Goal: Transaction & Acquisition: Purchase product/service

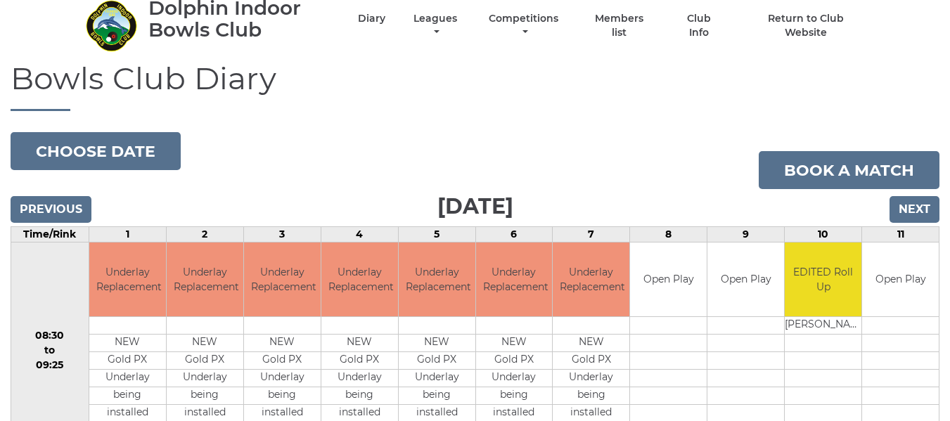
scroll to position [70, 0]
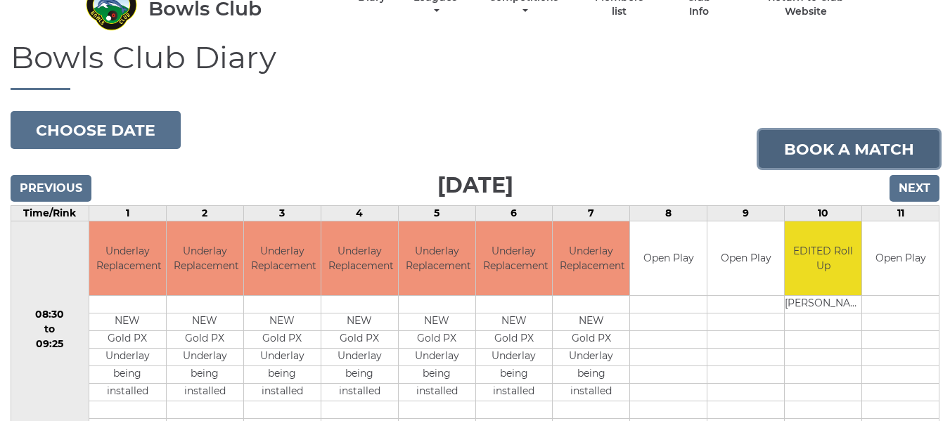
click at [821, 147] on link "Book a match" at bounding box center [849, 149] width 181 height 38
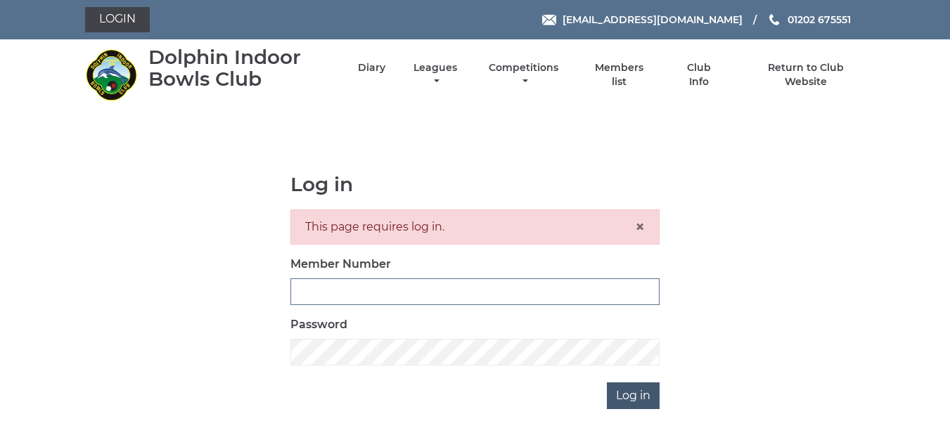
type input "2644"
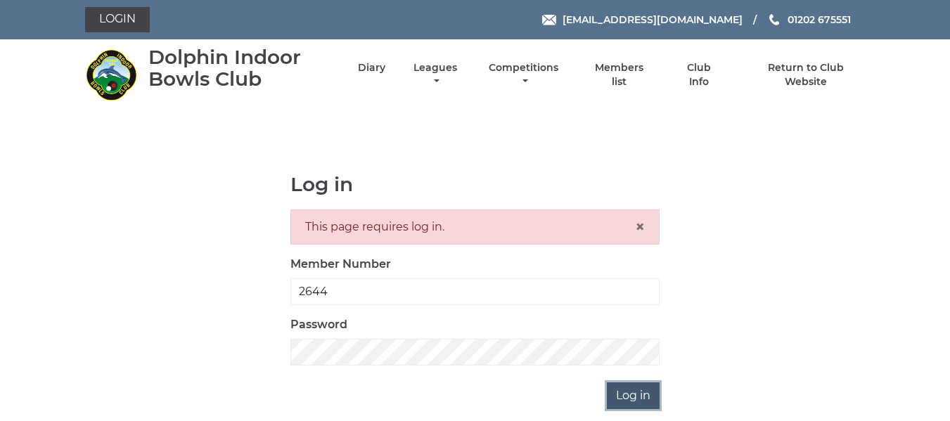
click at [612, 398] on input "Log in" at bounding box center [633, 396] width 53 height 27
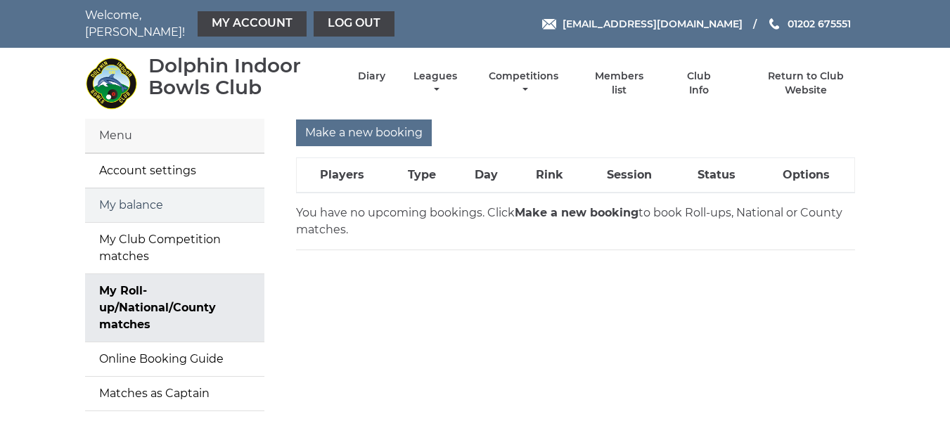
click at [120, 193] on link "My balance" at bounding box center [174, 205] width 179 height 34
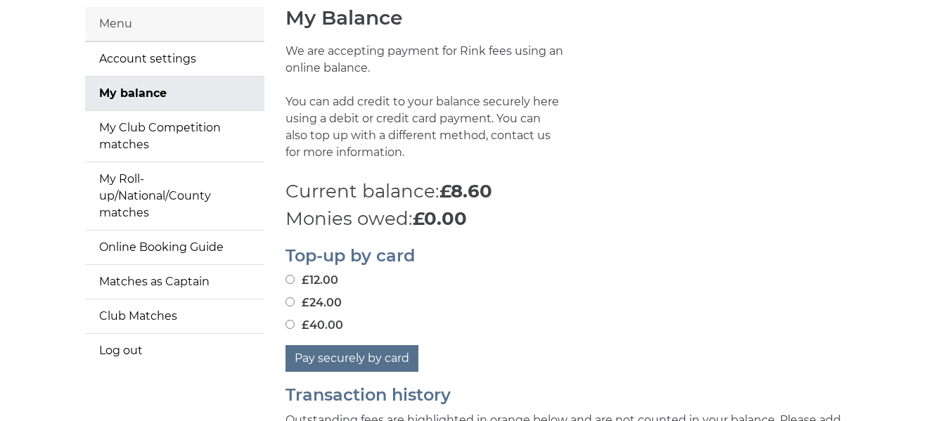
scroll to position [141, 0]
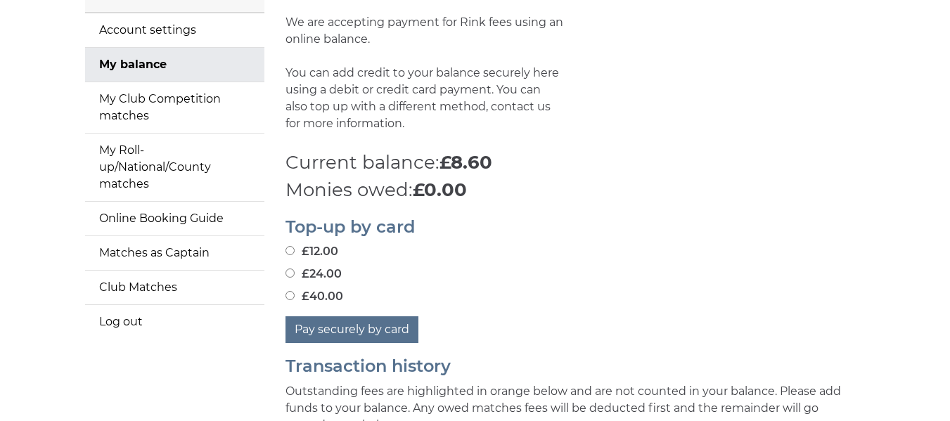
click at [290, 291] on input "£40.00" at bounding box center [290, 295] width 9 height 9
radio input "true"
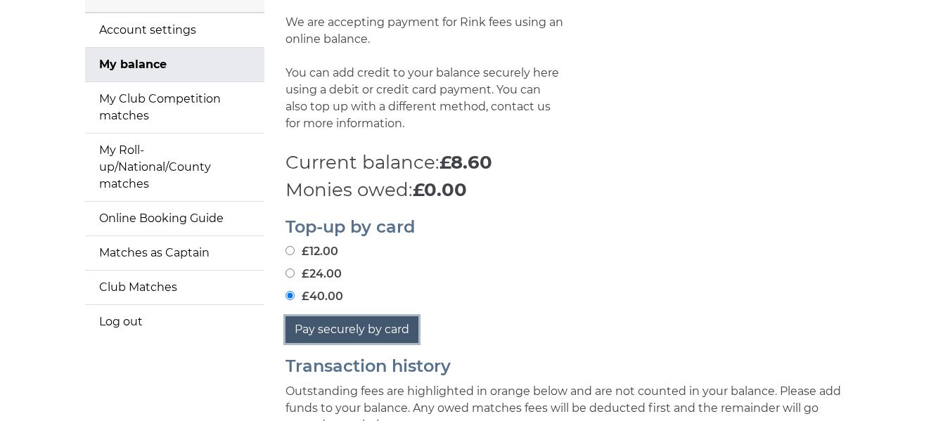
click at [348, 321] on button "Pay securely by card" at bounding box center [352, 329] width 133 height 27
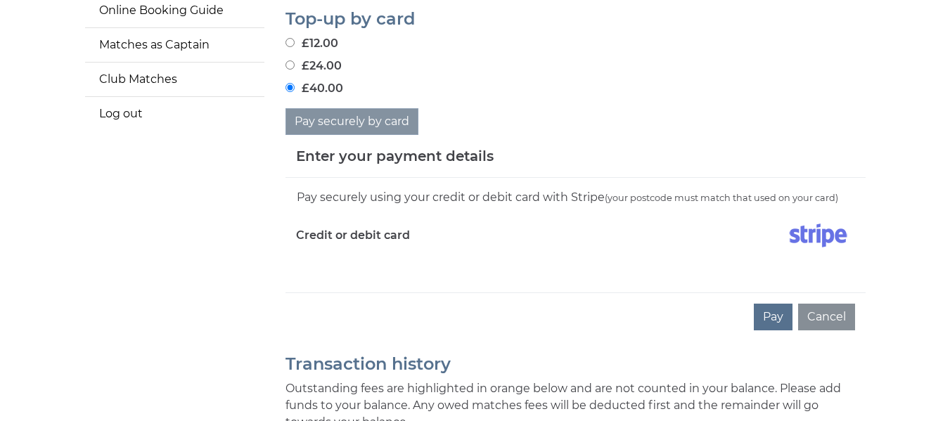
scroll to position [352, 0]
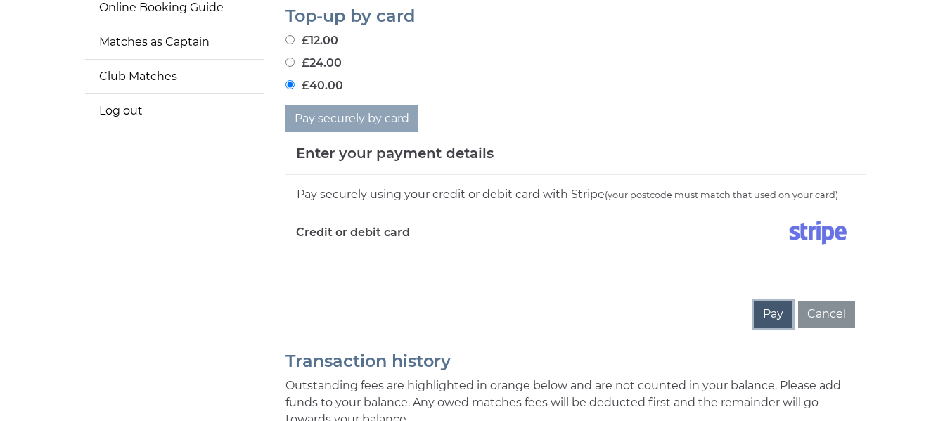
click at [774, 308] on button "Pay" at bounding box center [773, 314] width 39 height 27
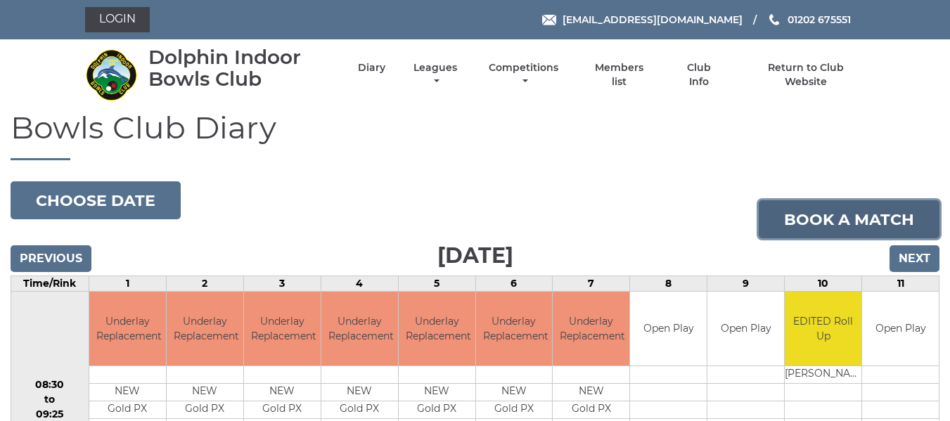
click at [897, 214] on link "Book a match" at bounding box center [849, 219] width 181 height 38
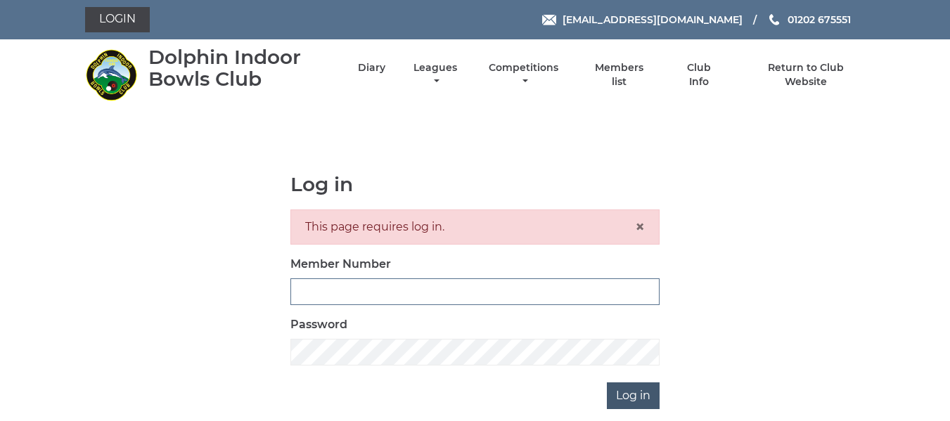
type input "2644"
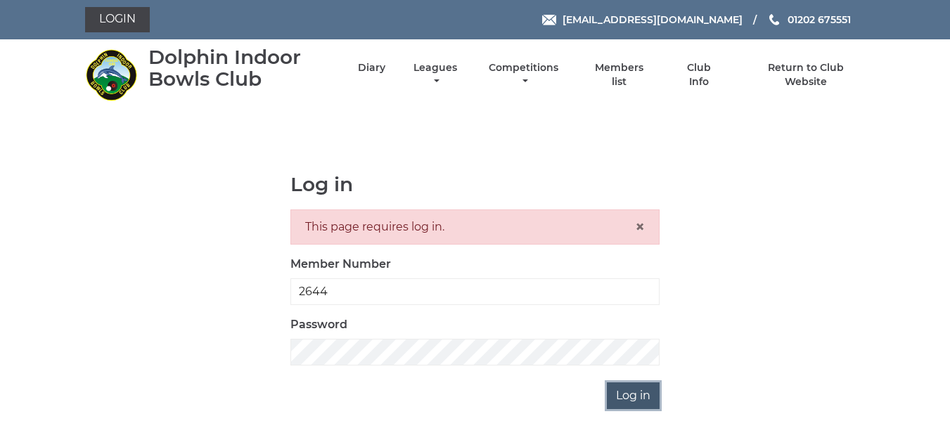
click at [617, 392] on input "Log in" at bounding box center [633, 396] width 53 height 27
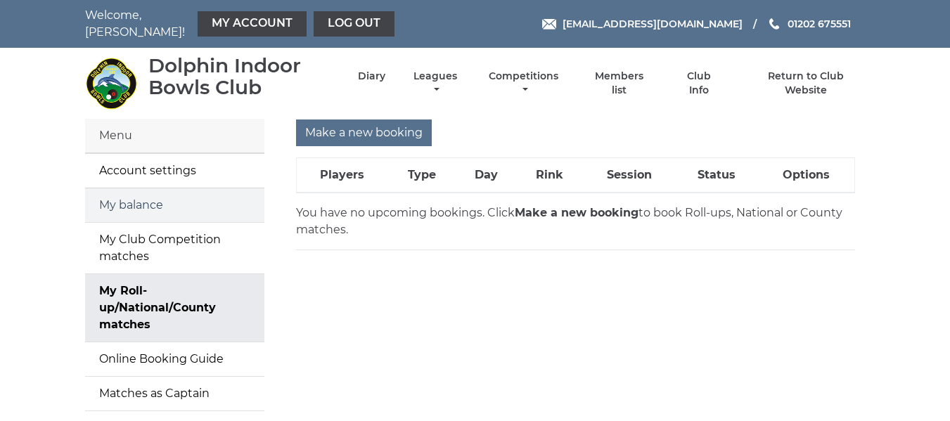
click at [135, 193] on link "My balance" at bounding box center [174, 205] width 179 height 34
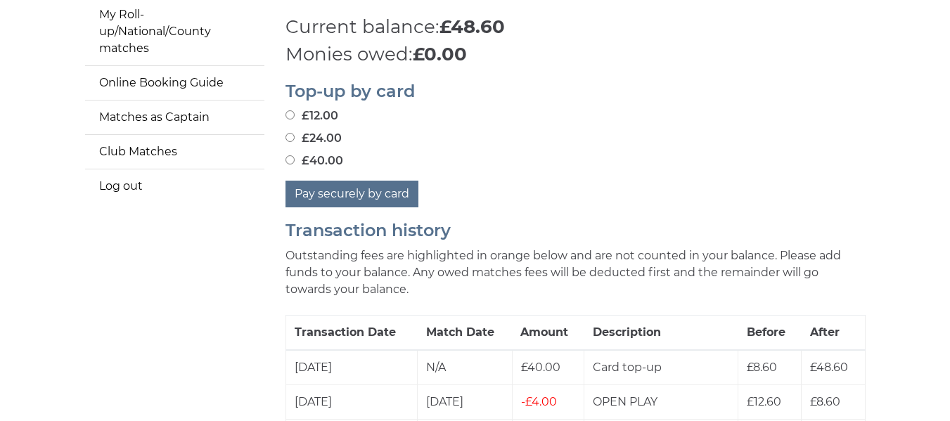
scroll to position [281, 0]
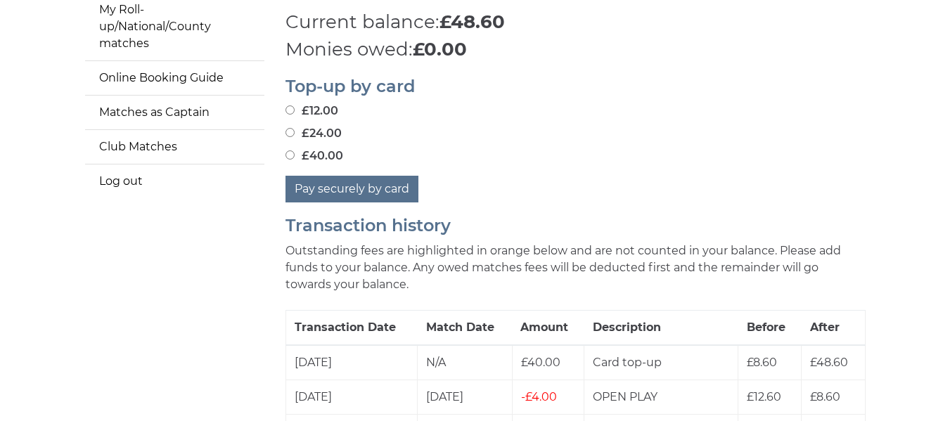
click at [287, 151] on input "£40.00" at bounding box center [290, 155] width 9 height 9
radio input "true"
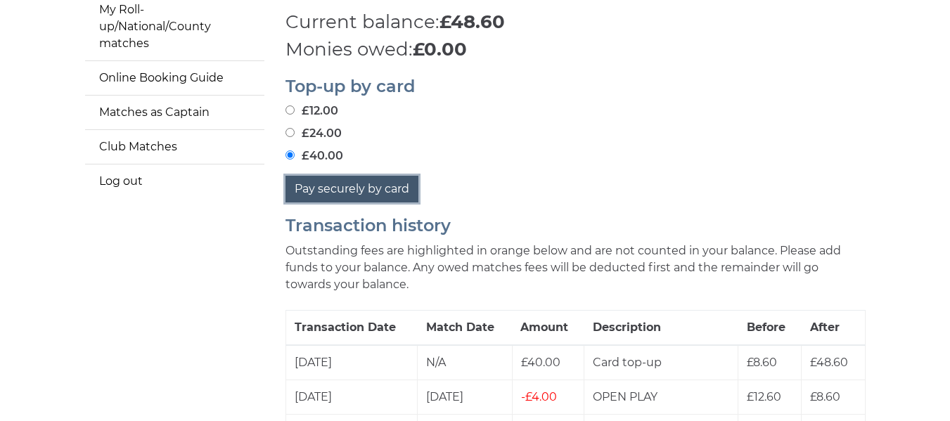
click at [322, 185] on button "Pay securely by card" at bounding box center [352, 189] width 133 height 27
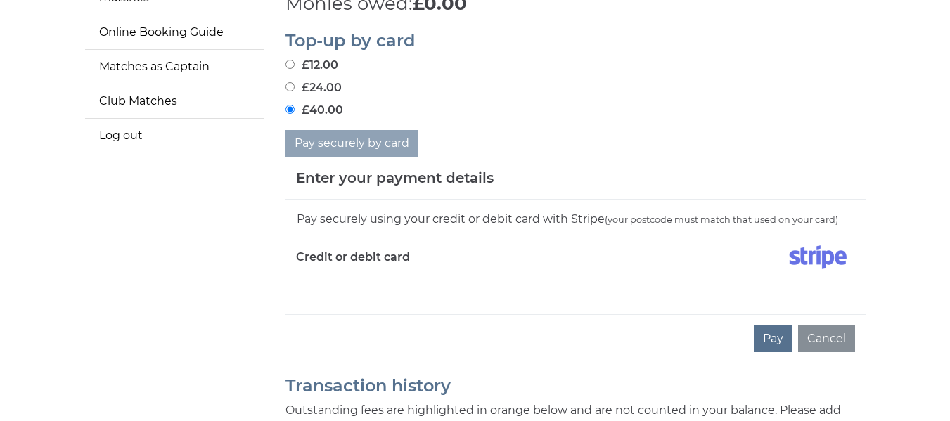
scroll to position [352, 0]
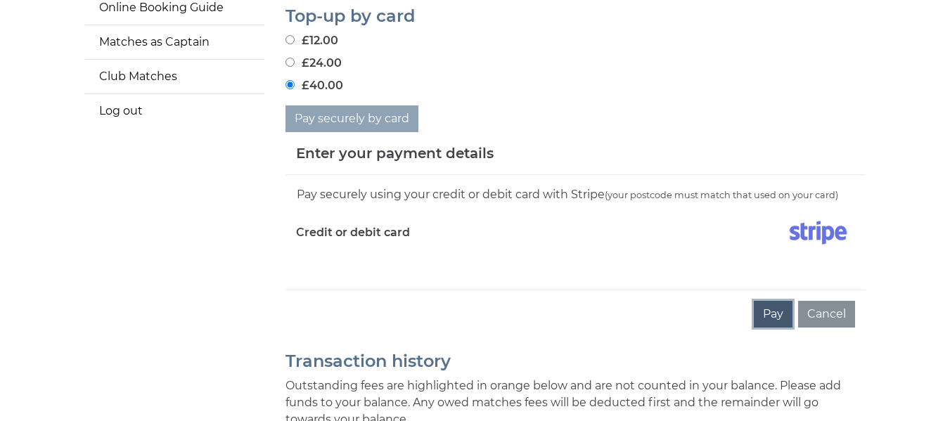
click at [776, 307] on button "Pay" at bounding box center [773, 314] width 39 height 27
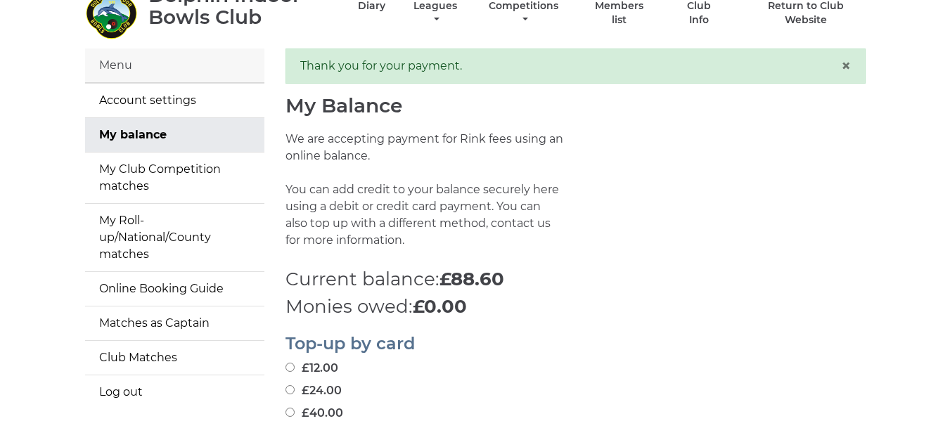
scroll to position [141, 0]
